Goal: Task Accomplishment & Management: Manage account settings

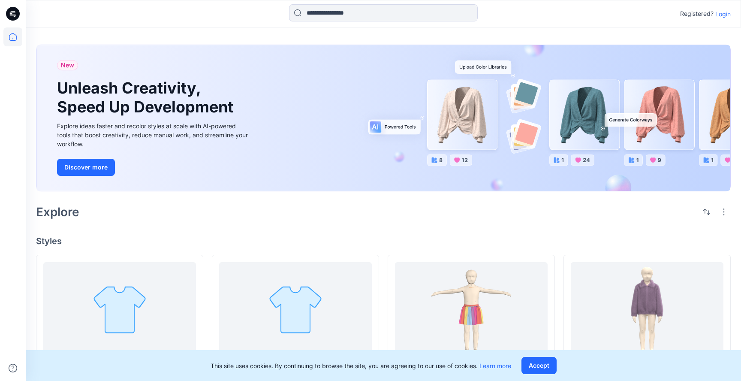
click at [725, 12] on p "Login" at bounding box center [723, 13] width 15 height 9
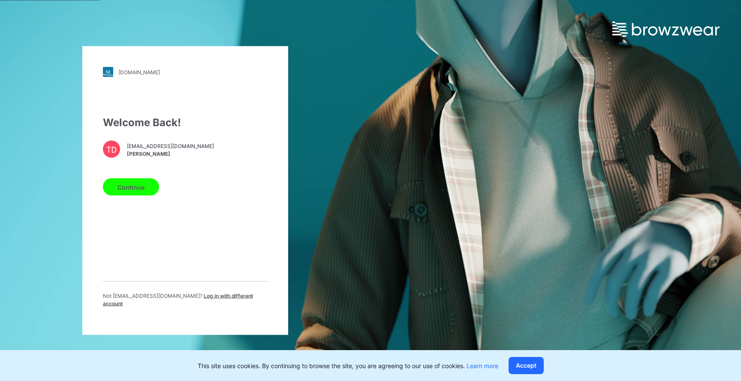
click at [138, 184] on button "Continue" at bounding box center [131, 186] width 56 height 17
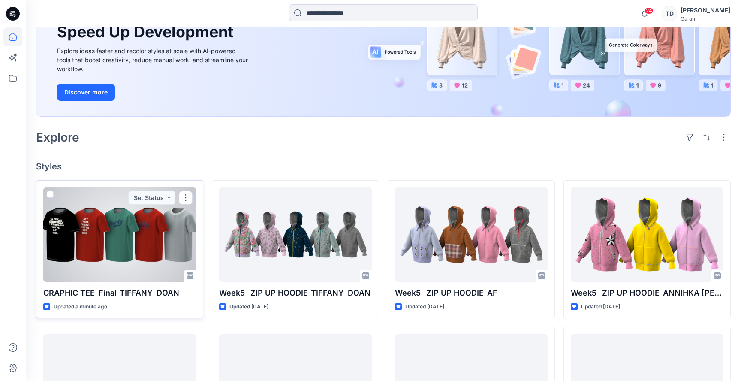
scroll to position [100, 0]
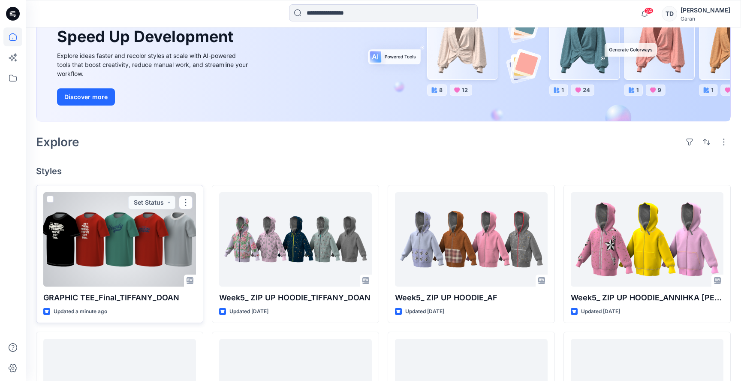
click at [81, 251] on div at bounding box center [119, 239] width 153 height 94
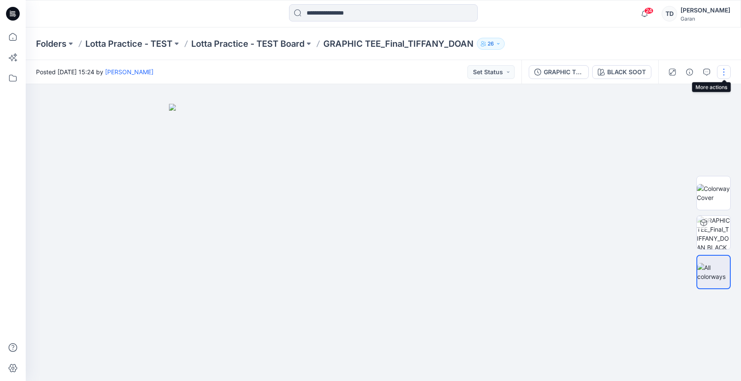
click at [725, 69] on button "button" at bounding box center [724, 72] width 14 height 14
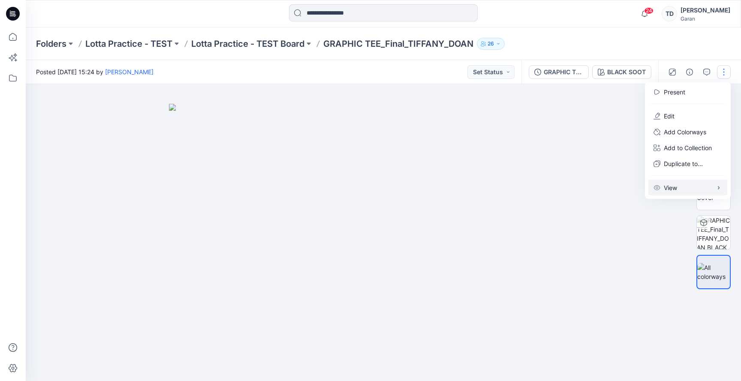
click at [689, 187] on button "View" at bounding box center [688, 188] width 79 height 16
click at [642, 51] on div "Folders Lotta Practice - TEST Lotta Practice - TEST Board GRAPHIC TEE_Final_TIF…" at bounding box center [384, 43] width 716 height 33
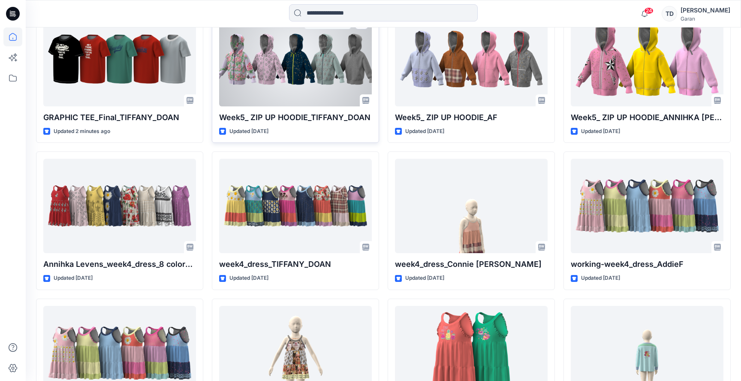
scroll to position [281, 0]
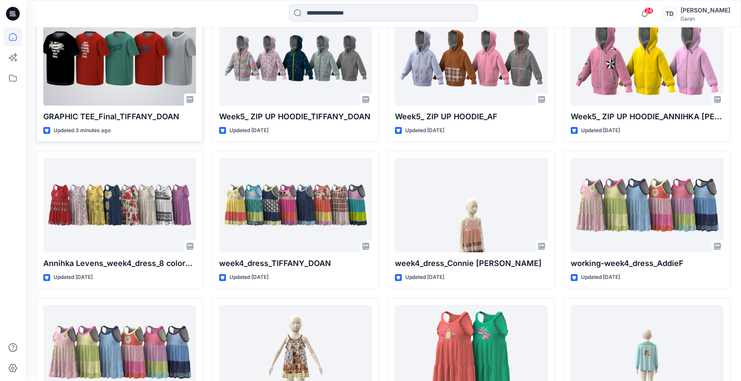
click at [150, 60] on div at bounding box center [119, 58] width 153 height 94
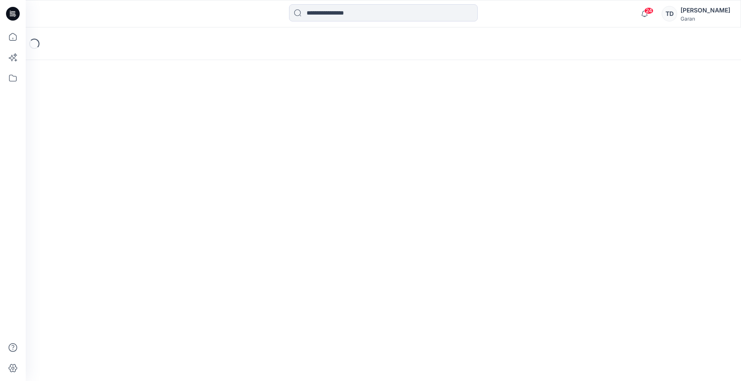
click at [150, 60] on div "Loading..." at bounding box center [384, 203] width 716 height 353
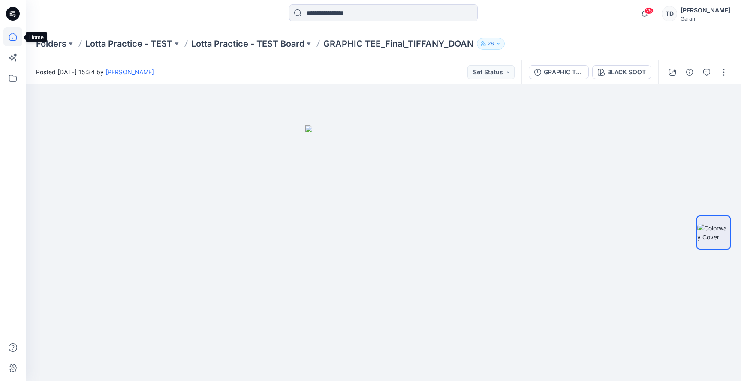
click at [14, 38] on icon at bounding box center [12, 36] width 19 height 19
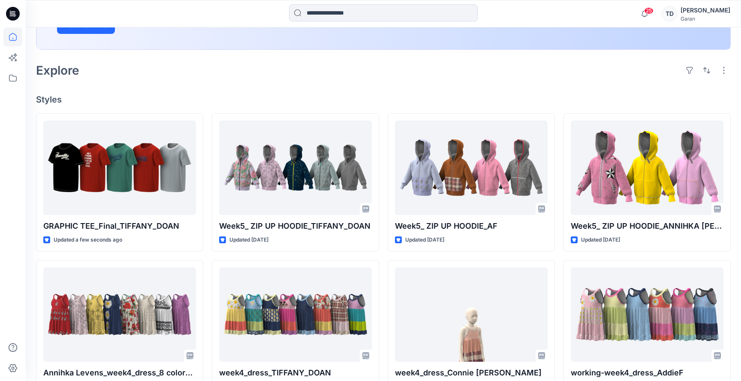
scroll to position [185, 0]
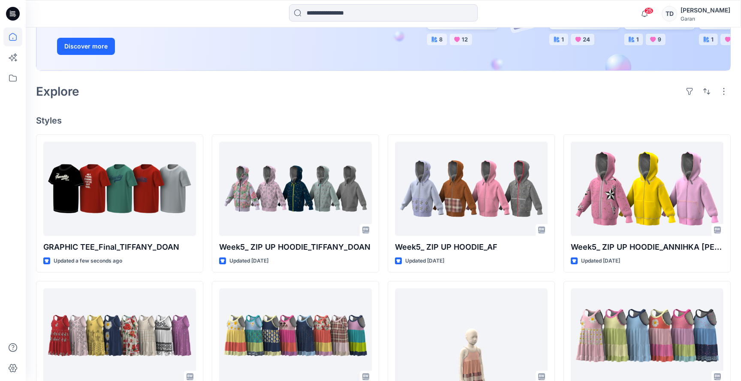
scroll to position [163, 0]
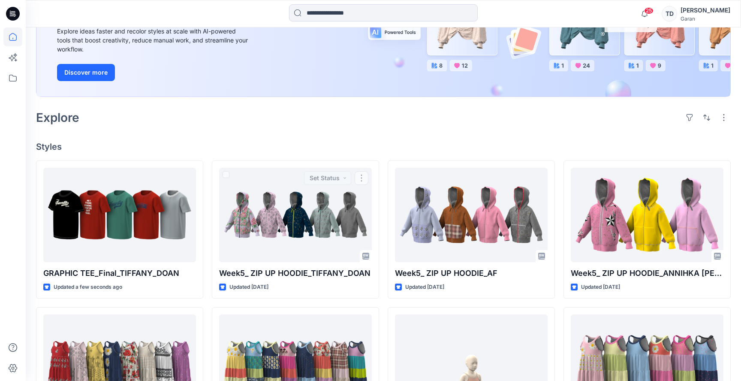
scroll to position [123, 0]
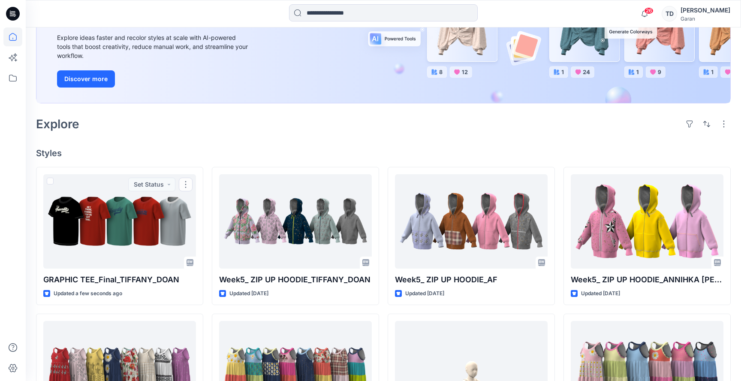
scroll to position [103, 0]
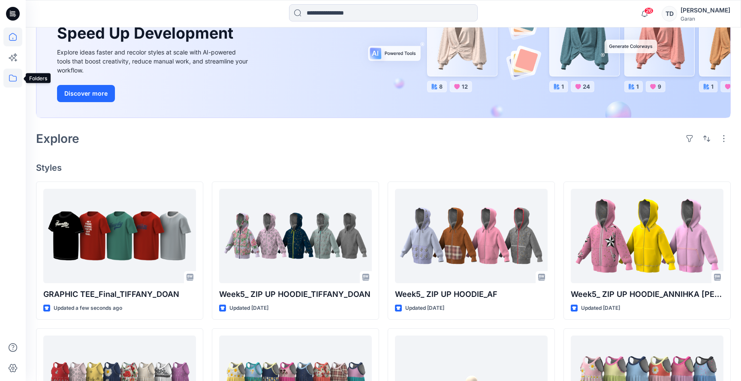
click at [11, 76] on icon at bounding box center [12, 78] width 19 height 19
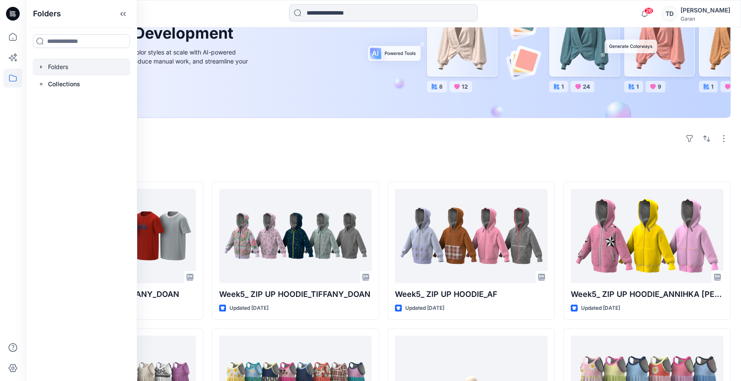
click at [64, 65] on div at bounding box center [82, 66] width 98 height 17
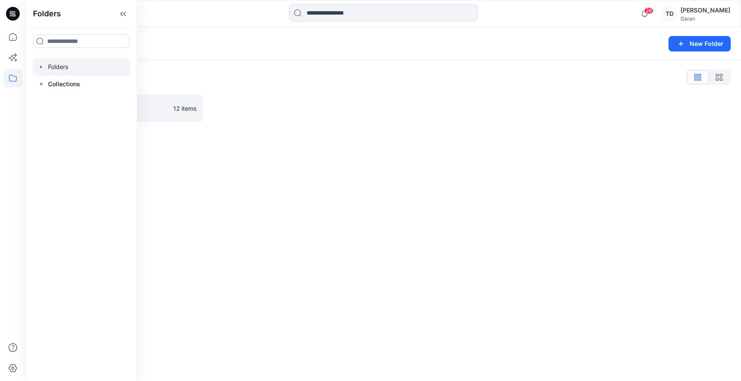
click at [644, 140] on div "Folders New Folder Folders List Lotta Practice - TEST 12 items" at bounding box center [384, 203] width 716 height 353
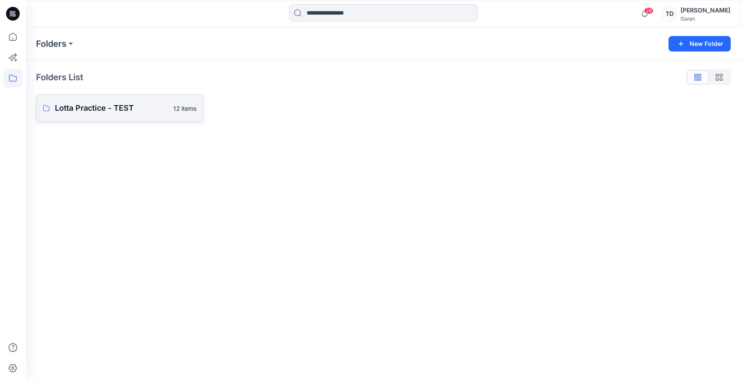
click at [123, 112] on p "Lotta Practice - TEST" at bounding box center [111, 108] width 113 height 12
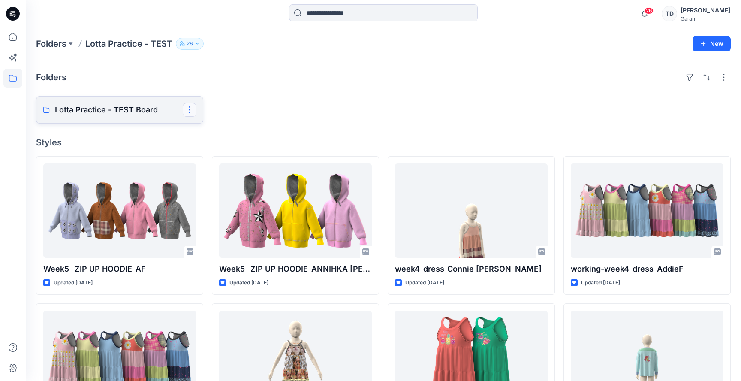
click at [184, 106] on button "button" at bounding box center [190, 110] width 14 height 14
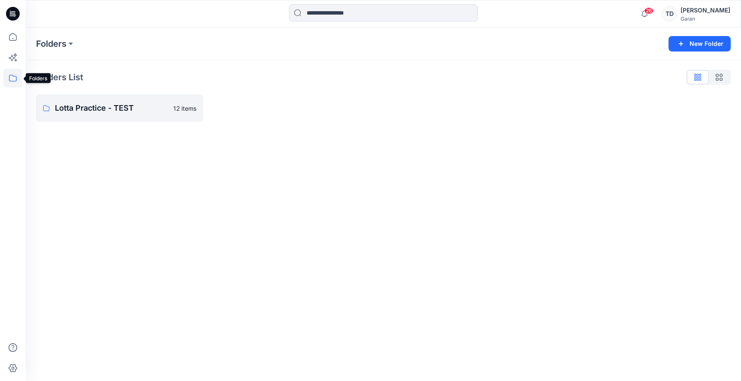
click at [18, 76] on icon at bounding box center [12, 78] width 19 height 19
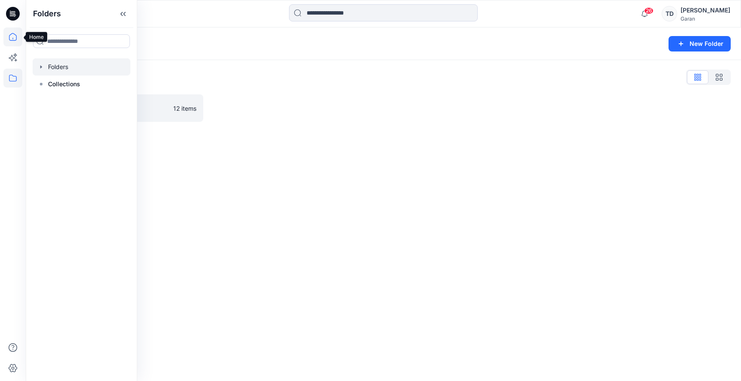
click at [17, 36] on icon at bounding box center [12, 36] width 19 height 19
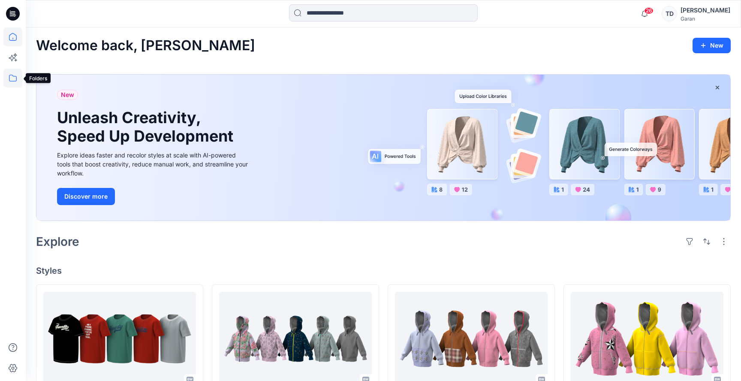
click at [15, 80] on icon at bounding box center [12, 78] width 19 height 19
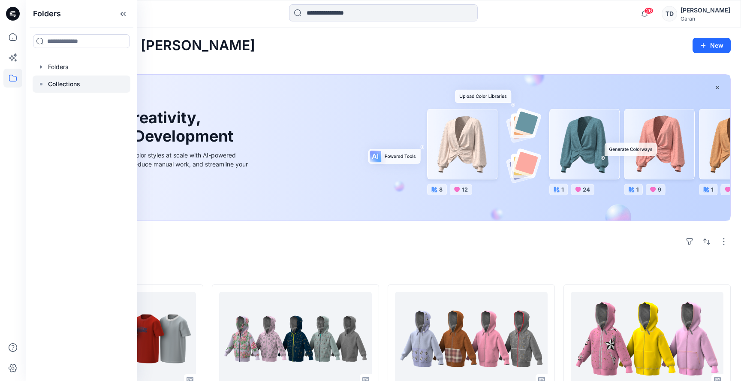
click at [68, 84] on p "Collections" at bounding box center [64, 84] width 32 height 10
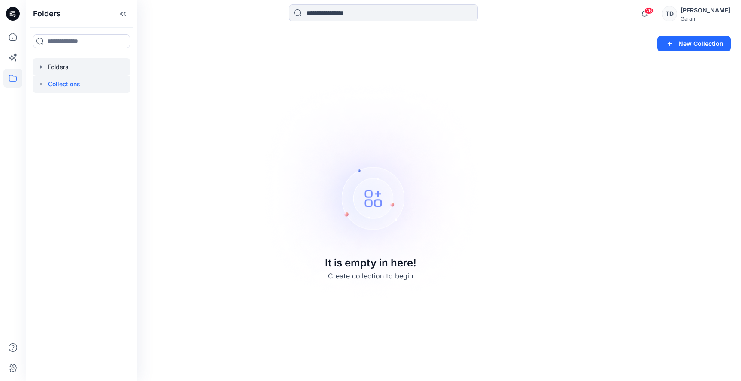
click at [62, 66] on div at bounding box center [82, 66] width 98 height 17
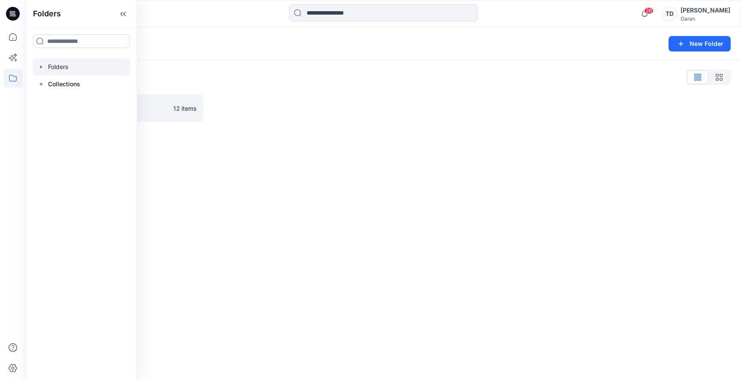
click at [246, 146] on div "Folders New Folder Folders List Lotta Practice - TEST 12 items" at bounding box center [384, 203] width 716 height 353
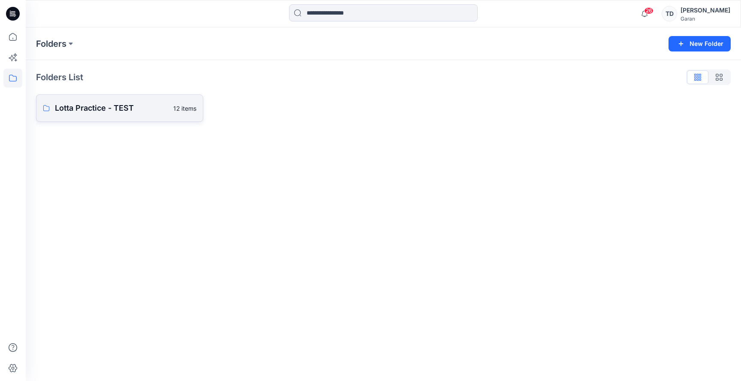
click at [117, 106] on p "Lotta Practice - TEST" at bounding box center [111, 108] width 113 height 12
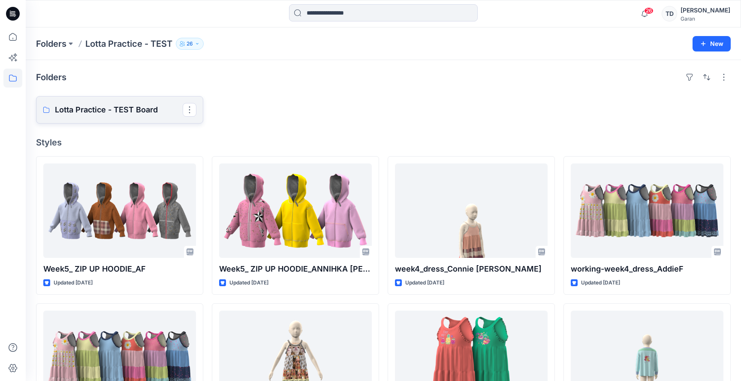
click at [172, 108] on p "Lotta Practice - TEST Board" at bounding box center [119, 110] width 128 height 12
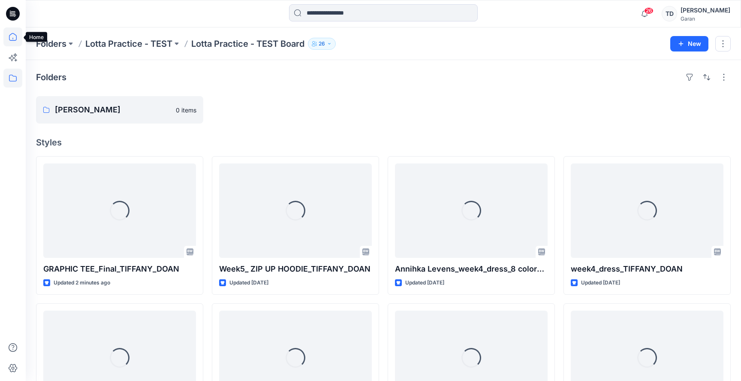
click at [14, 39] on icon at bounding box center [12, 36] width 19 height 19
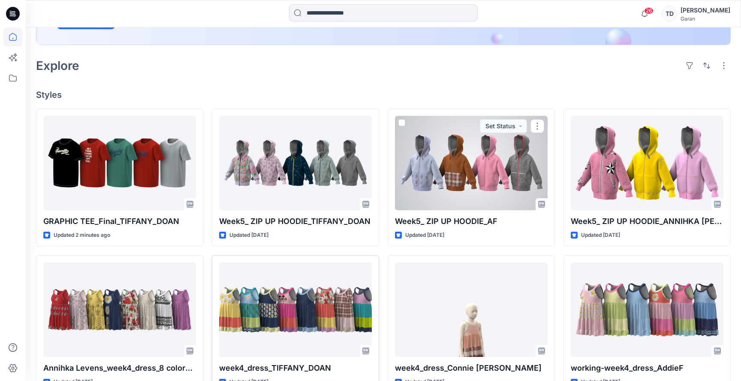
scroll to position [172, 0]
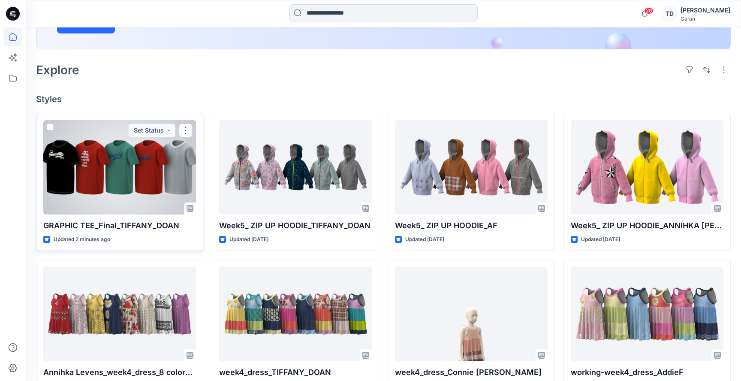
click at [106, 153] on div at bounding box center [119, 167] width 153 height 94
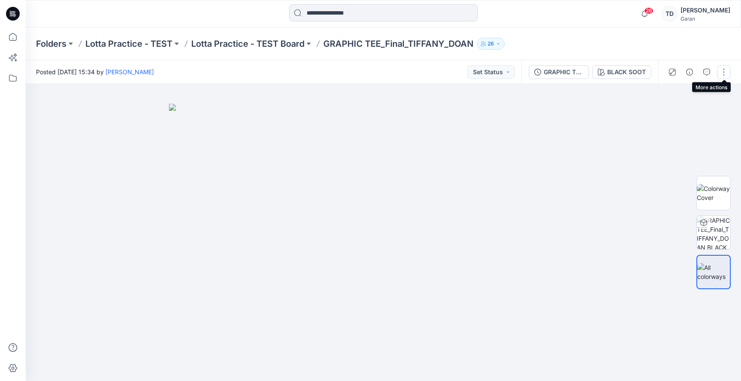
click at [724, 72] on button "button" at bounding box center [724, 72] width 14 height 14
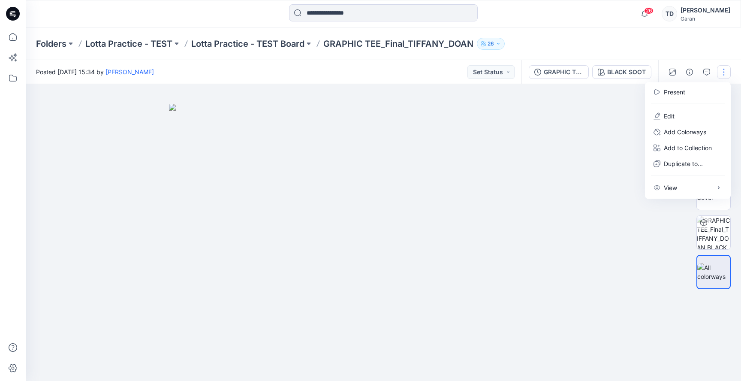
click at [724, 72] on button "button" at bounding box center [724, 72] width 14 height 14
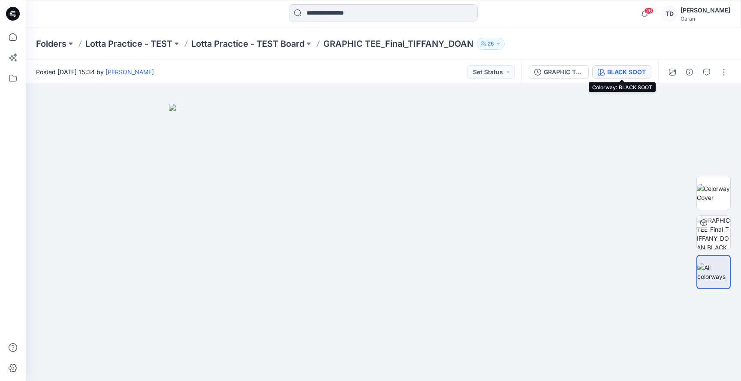
click at [607, 73] on div "BLACK SOOT" at bounding box center [626, 71] width 39 height 9
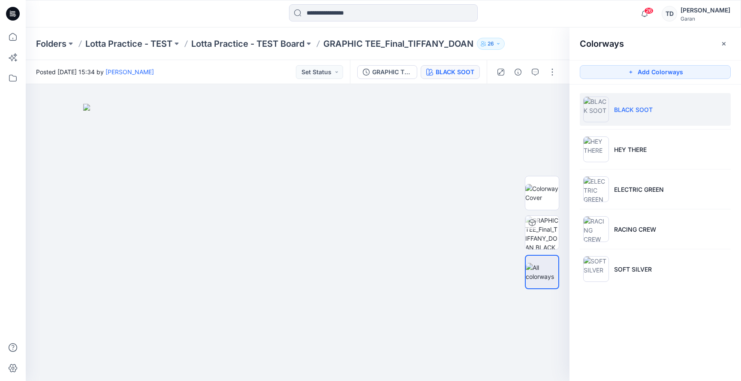
click at [724, 45] on icon "button" at bounding box center [724, 43] width 7 height 7
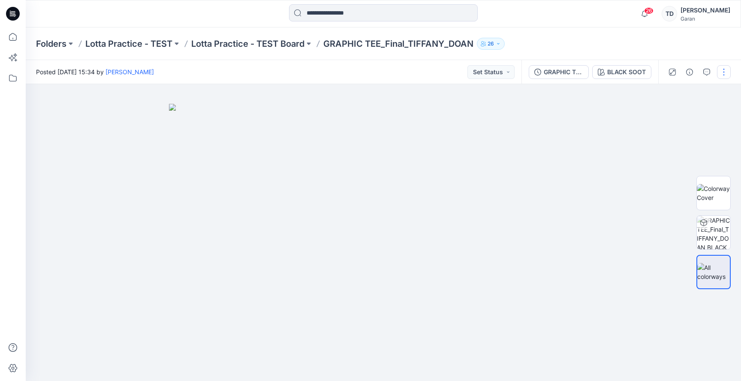
click at [723, 71] on button "button" at bounding box center [724, 72] width 14 height 14
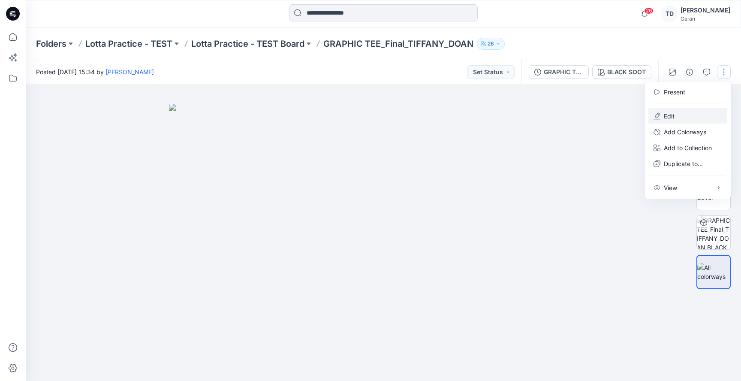
click at [694, 115] on button "Edit" at bounding box center [688, 116] width 79 height 16
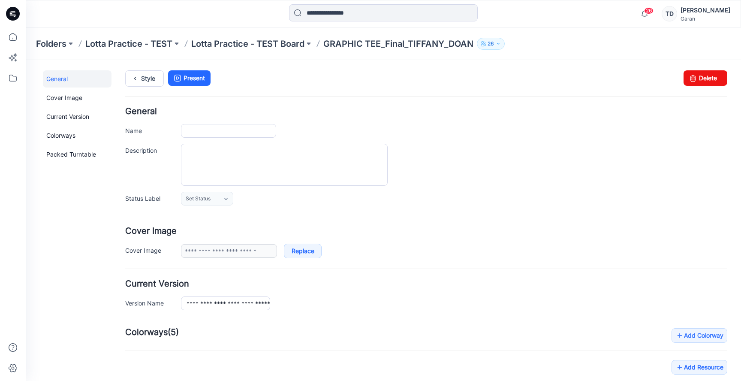
type input "**********"
drag, startPoint x: 247, startPoint y: 304, endPoint x: 314, endPoint y: 309, distance: 67.1
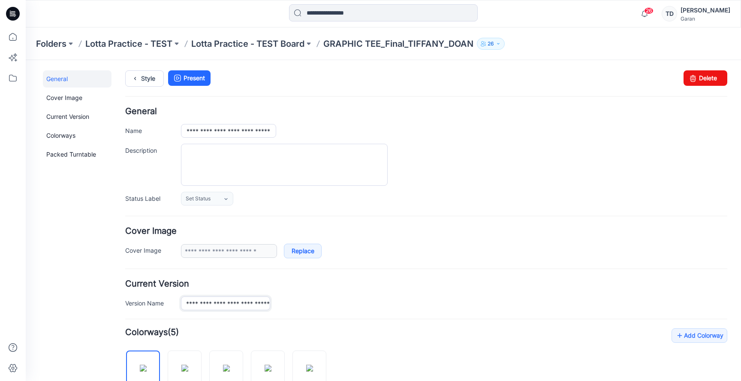
click at [314, 309] on div "**********" at bounding box center [454, 303] width 547 height 14
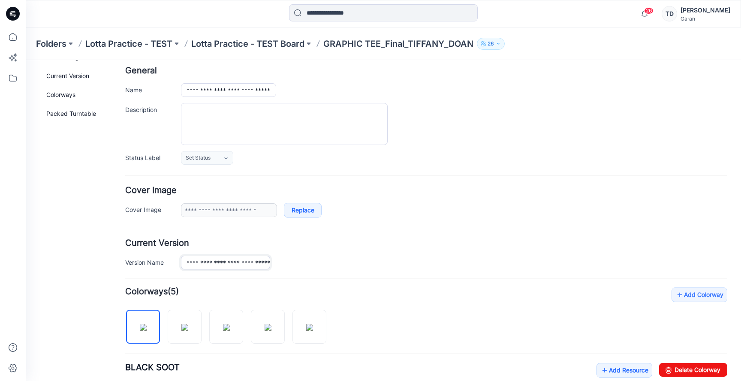
scroll to position [0, 0]
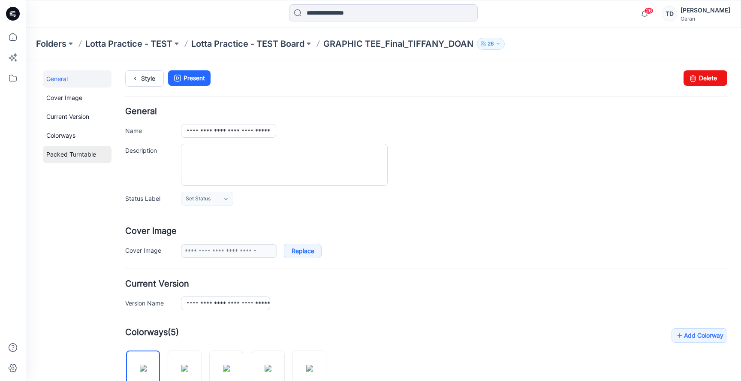
click at [75, 154] on link "Packed Turntable" at bounding box center [77, 154] width 69 height 17
click at [431, 42] on p "GRAPHIC TEE_Final_TIFFANY_DOAN" at bounding box center [398, 44] width 150 height 12
click at [305, 45] on p "Lotta Practice - TEST Board" at bounding box center [247, 44] width 113 height 12
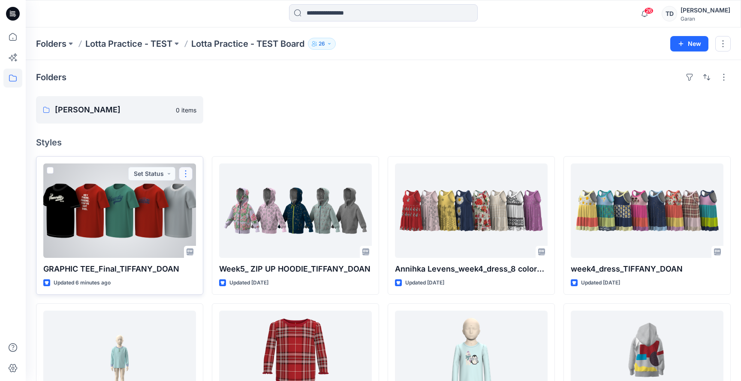
click at [185, 173] on button "button" at bounding box center [186, 174] width 14 height 14
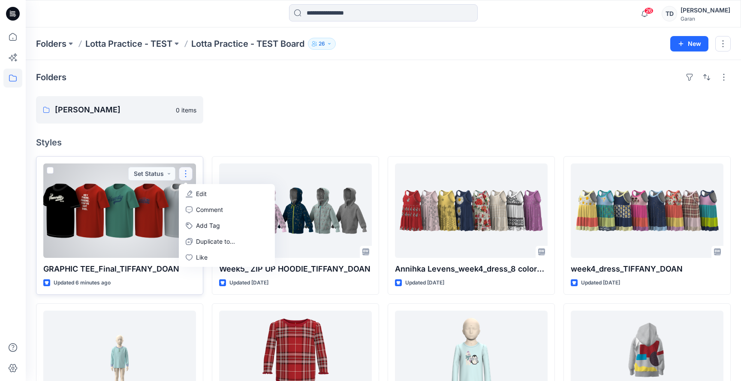
click at [65, 211] on div at bounding box center [119, 210] width 153 height 94
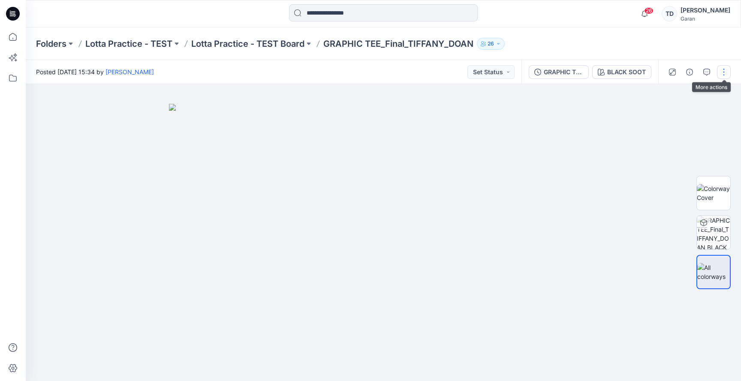
click at [723, 72] on button "button" at bounding box center [724, 72] width 14 height 14
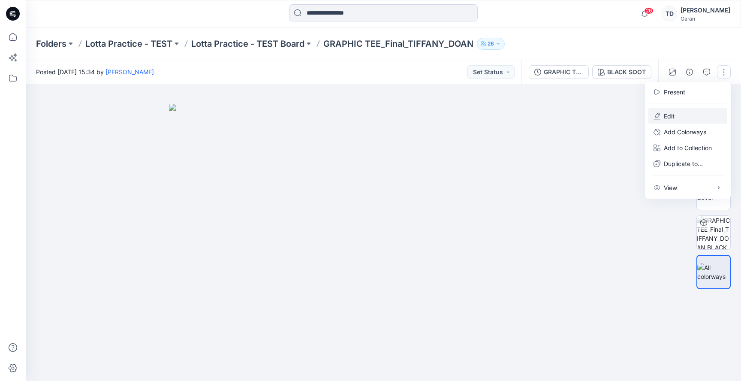
click at [680, 115] on button "Edit" at bounding box center [688, 116] width 79 height 16
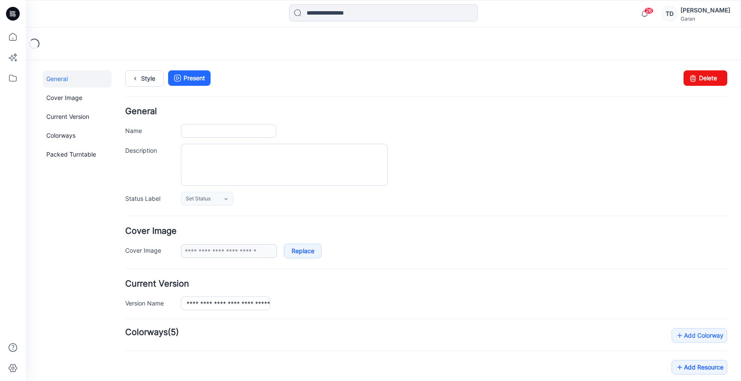
type input "**********"
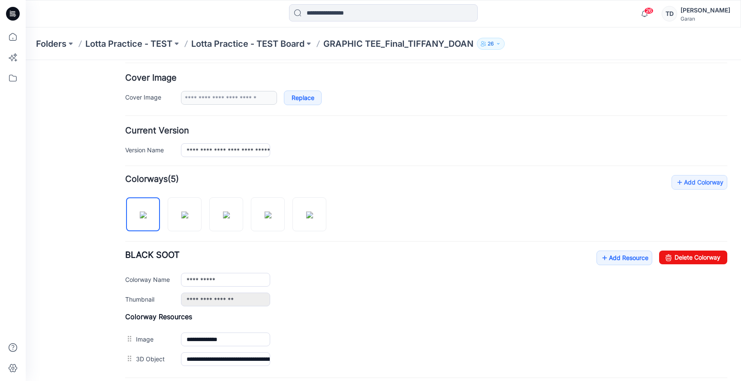
scroll to position [155, 0]
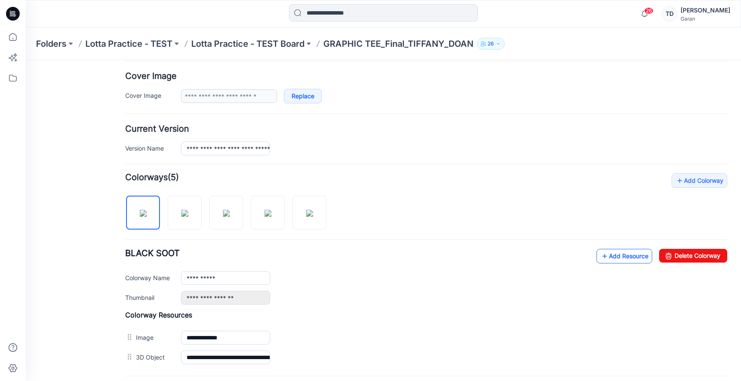
click at [618, 260] on link "Add Resource" at bounding box center [625, 256] width 56 height 15
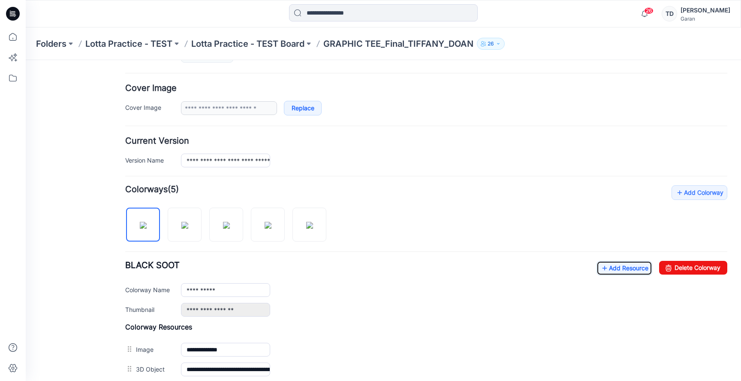
scroll to position [0, 0]
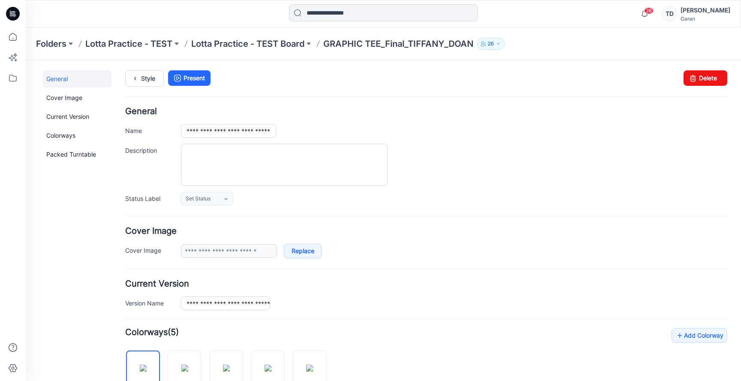
click at [362, 42] on p "GRAPHIC TEE_Final_TIFFANY_DOAN" at bounding box center [398, 44] width 150 height 12
click at [260, 42] on p "Lotta Practice - TEST Board" at bounding box center [247, 44] width 113 height 12
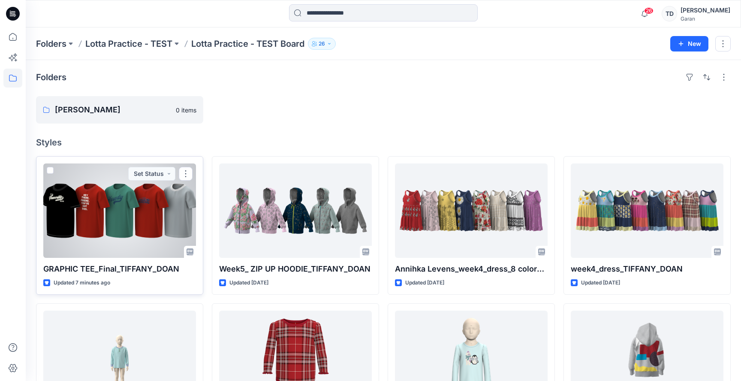
click at [109, 206] on div at bounding box center [119, 210] width 153 height 94
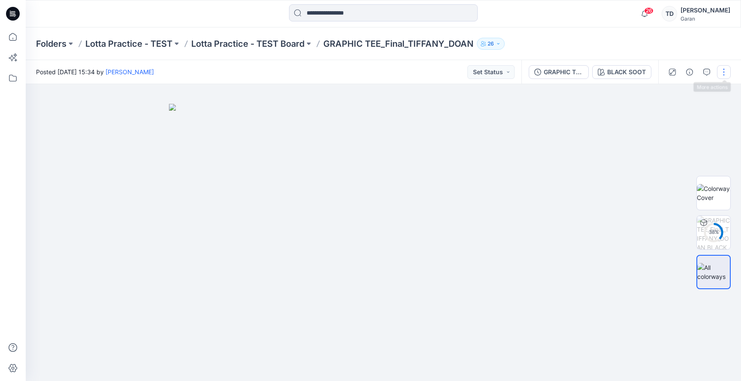
click at [726, 76] on button "button" at bounding box center [724, 72] width 14 height 14
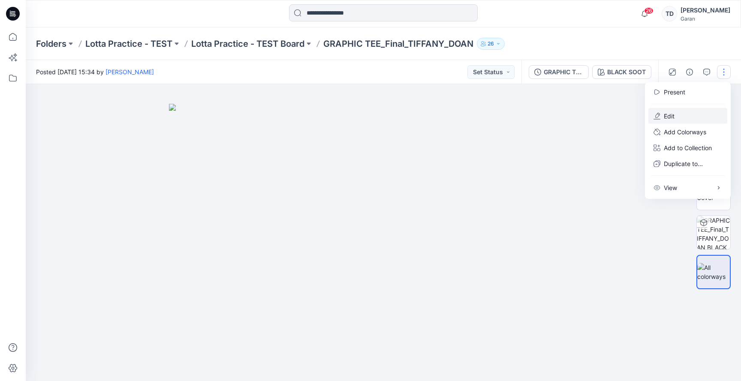
click at [696, 118] on button "Edit" at bounding box center [688, 116] width 79 height 16
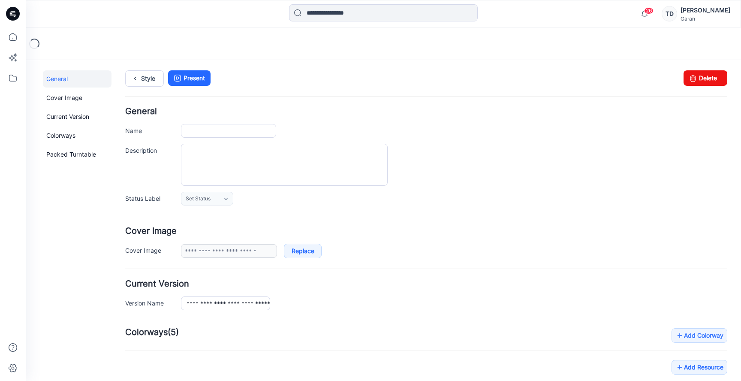
type input "**********"
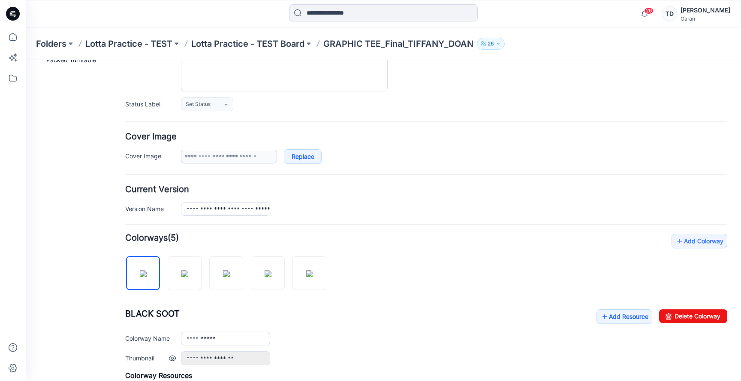
scroll to position [124, 0]
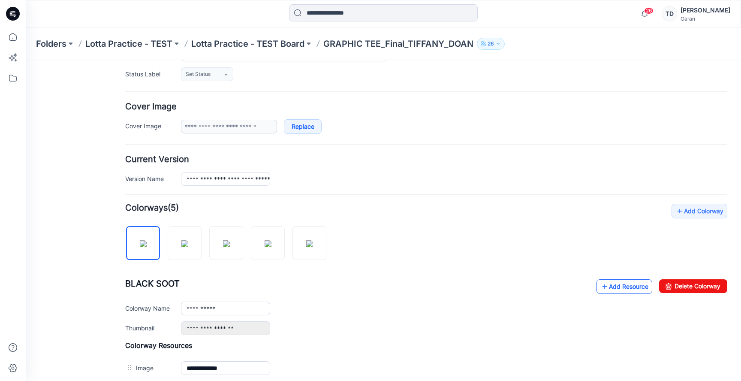
click at [620, 287] on link "Add Resource" at bounding box center [625, 286] width 56 height 15
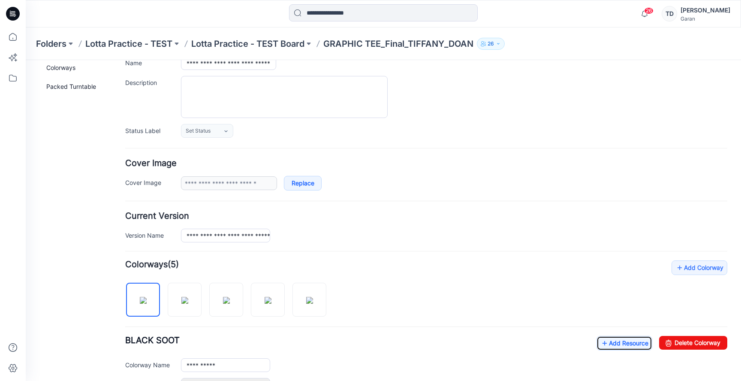
scroll to position [0, 0]
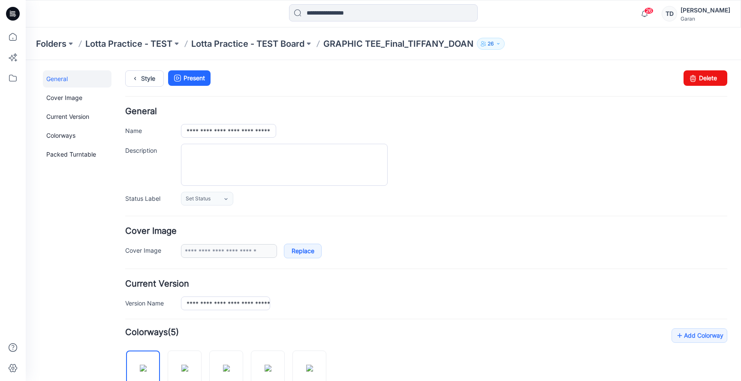
click at [373, 44] on p "GRAPHIC TEE_Final_TIFFANY_DOAN" at bounding box center [398, 44] width 150 height 12
click at [297, 42] on p "Lotta Practice - TEST Board" at bounding box center [247, 44] width 113 height 12
